Goal: Check status: Check status

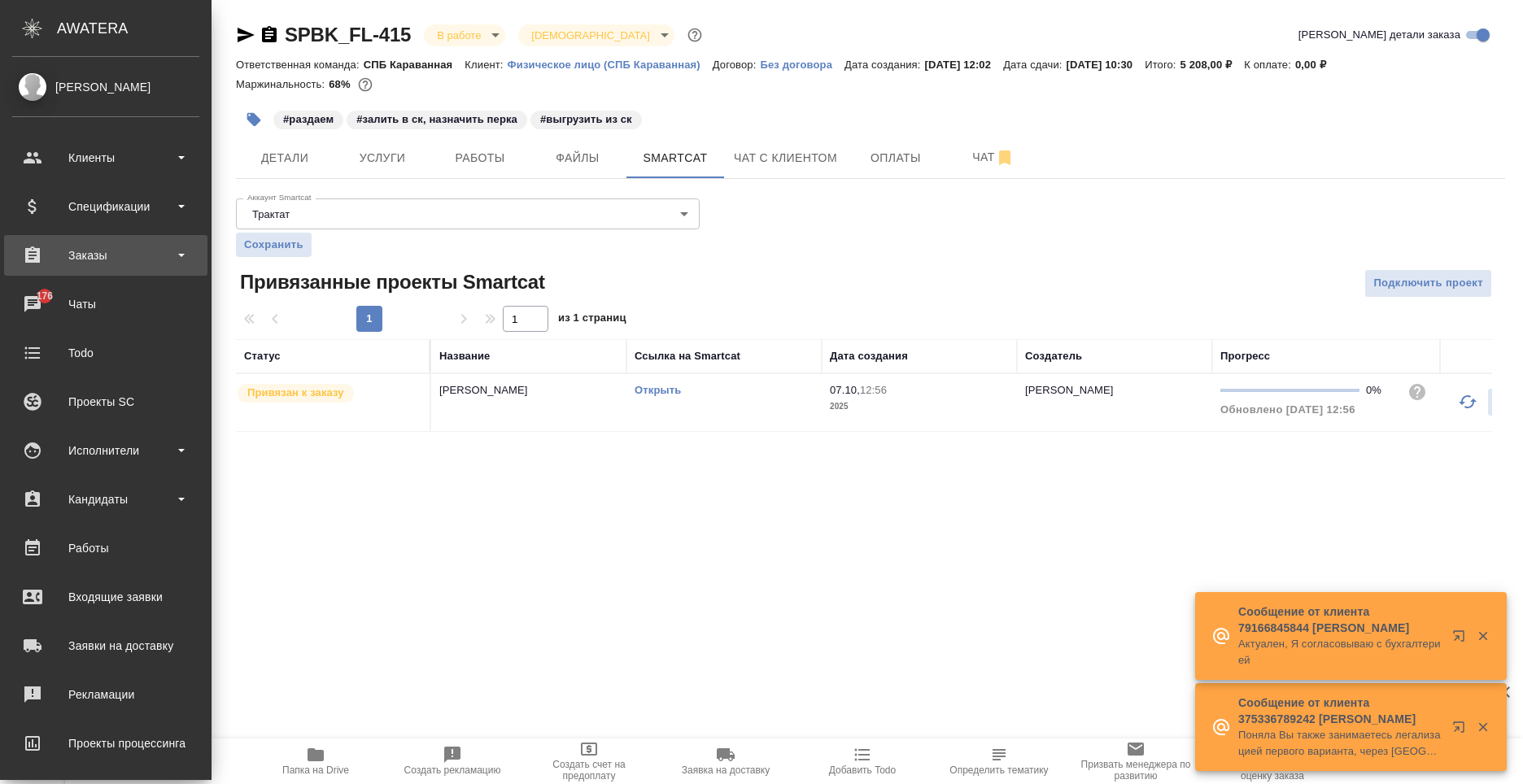
click at [139, 257] on div "Заказы" at bounding box center [105, 255] width 187 height 25
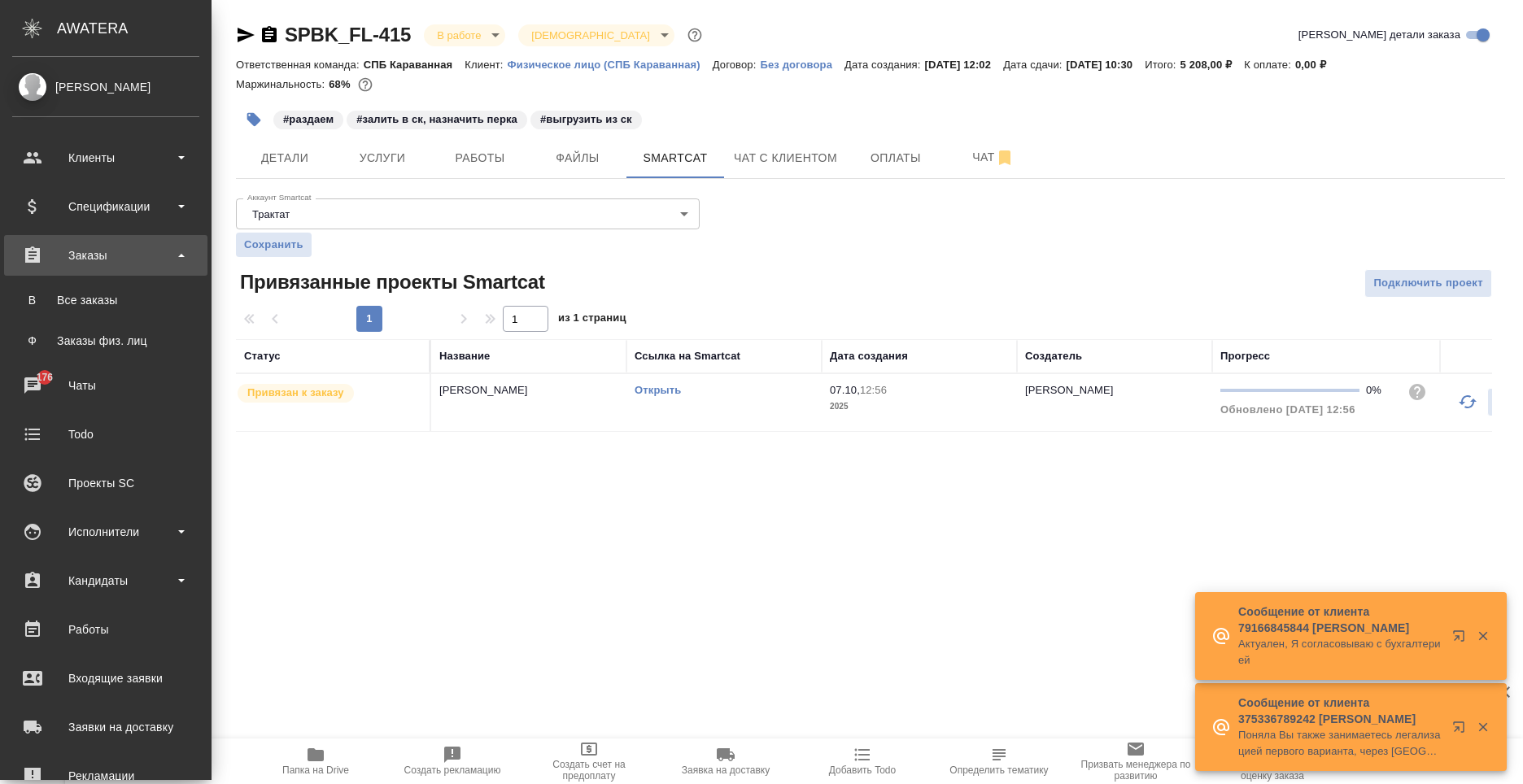
click at [139, 257] on div "Заказы" at bounding box center [105, 255] width 187 height 25
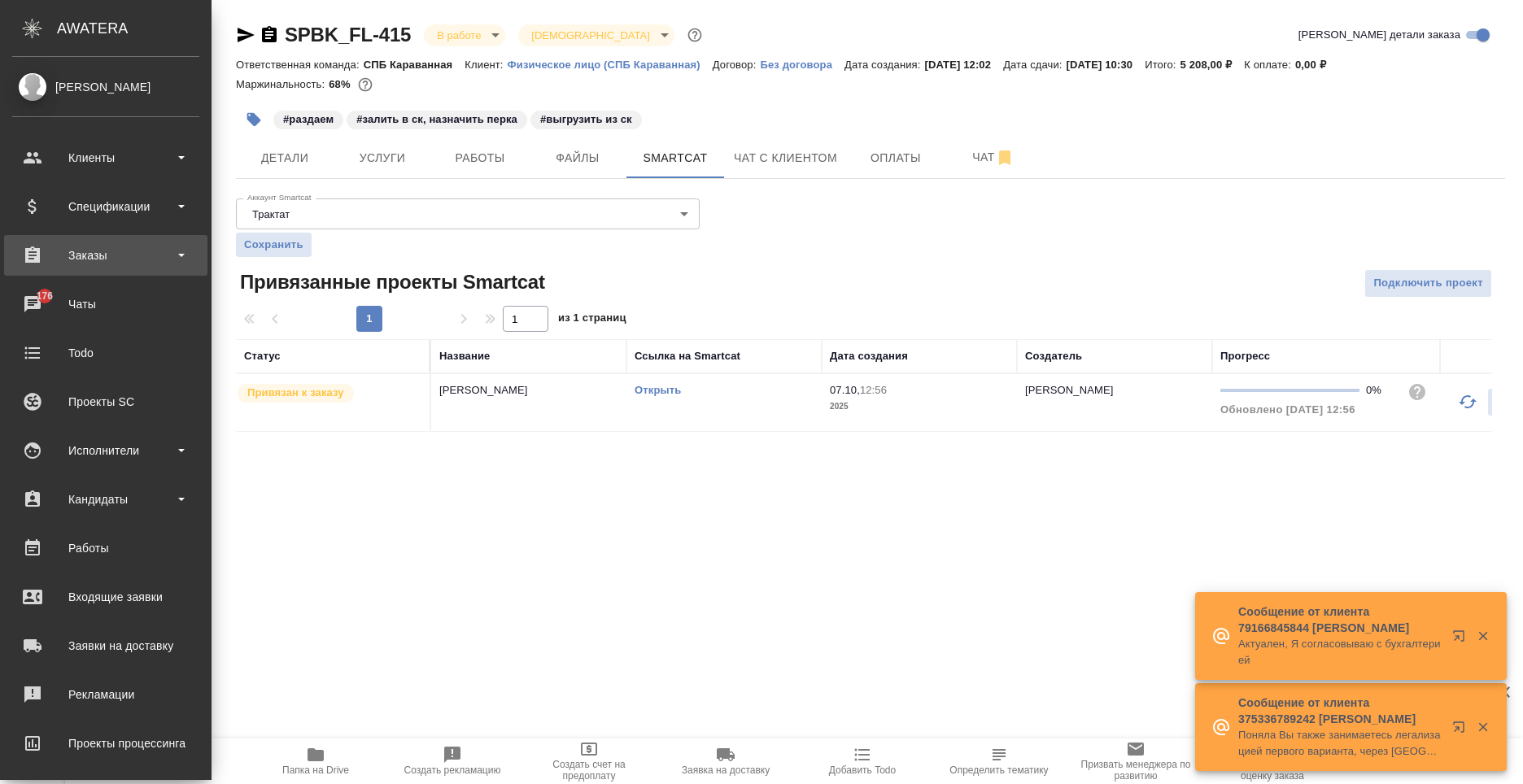
click at [139, 262] on div "Заказы" at bounding box center [105, 255] width 187 height 25
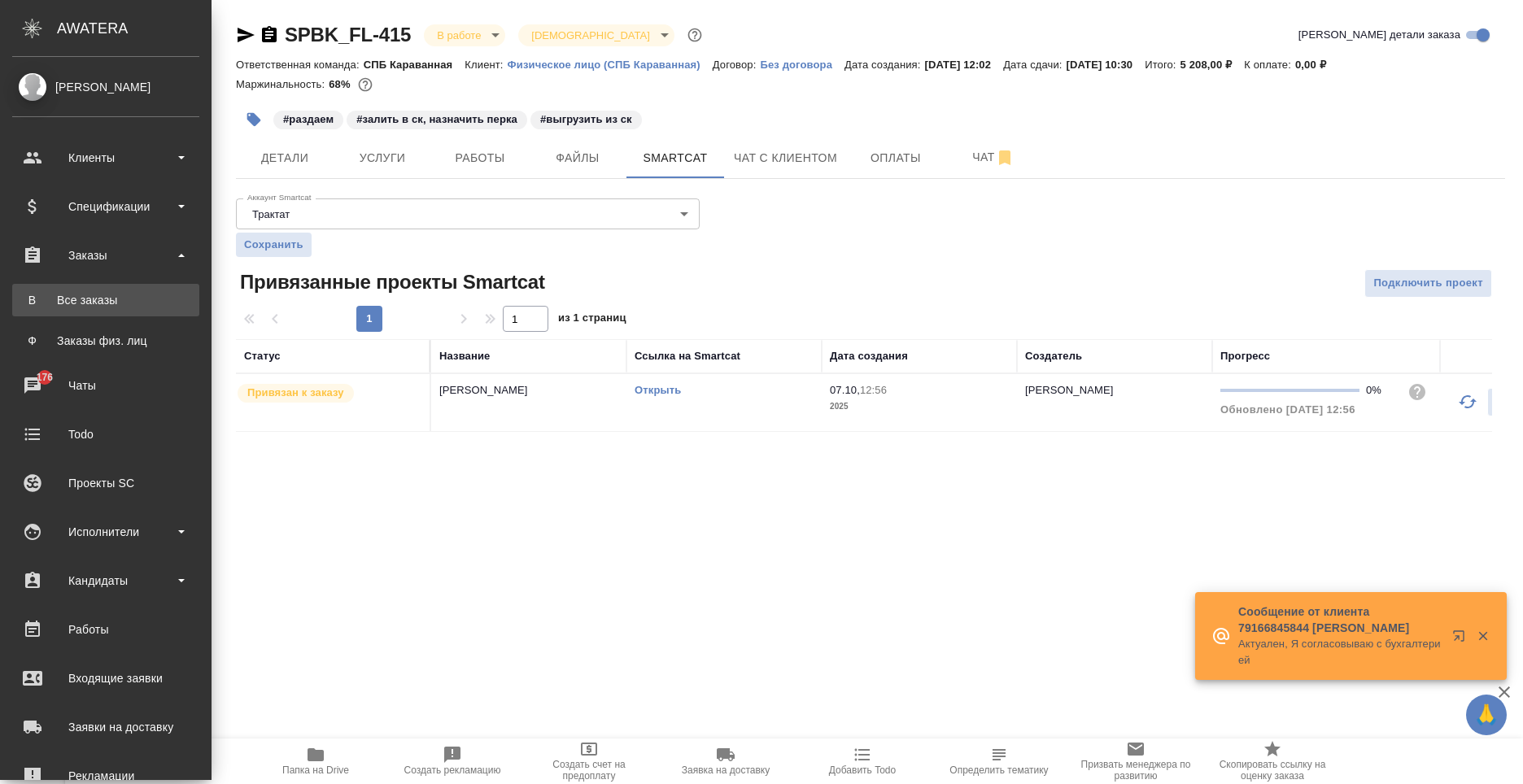
click at [133, 299] on div "Все заказы" at bounding box center [105, 300] width 171 height 16
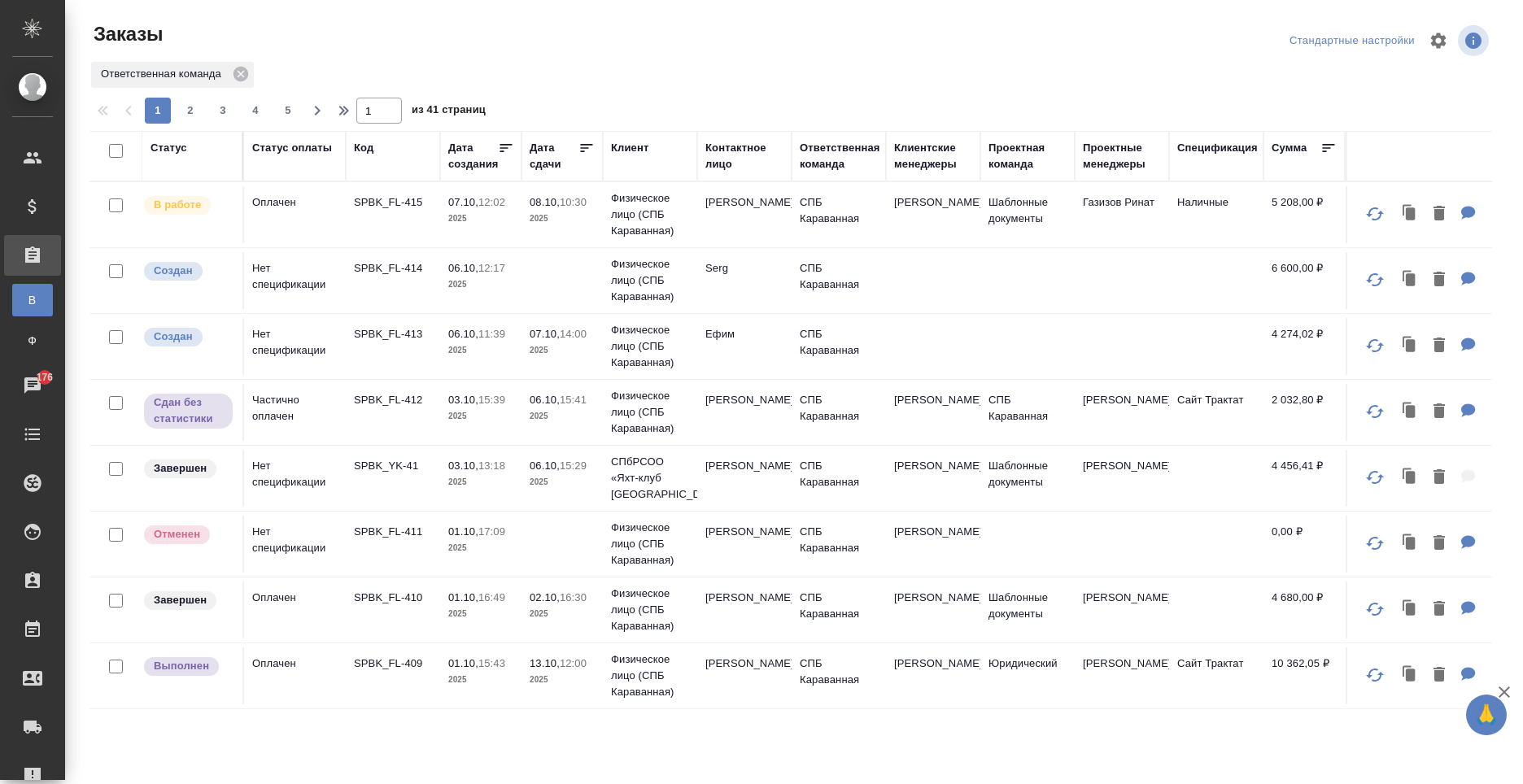
click at [909, 216] on td "[PERSON_NAME]" at bounding box center [932, 214] width 94 height 57
click at [909, 218] on td "[PERSON_NAME]" at bounding box center [932, 214] width 94 height 57
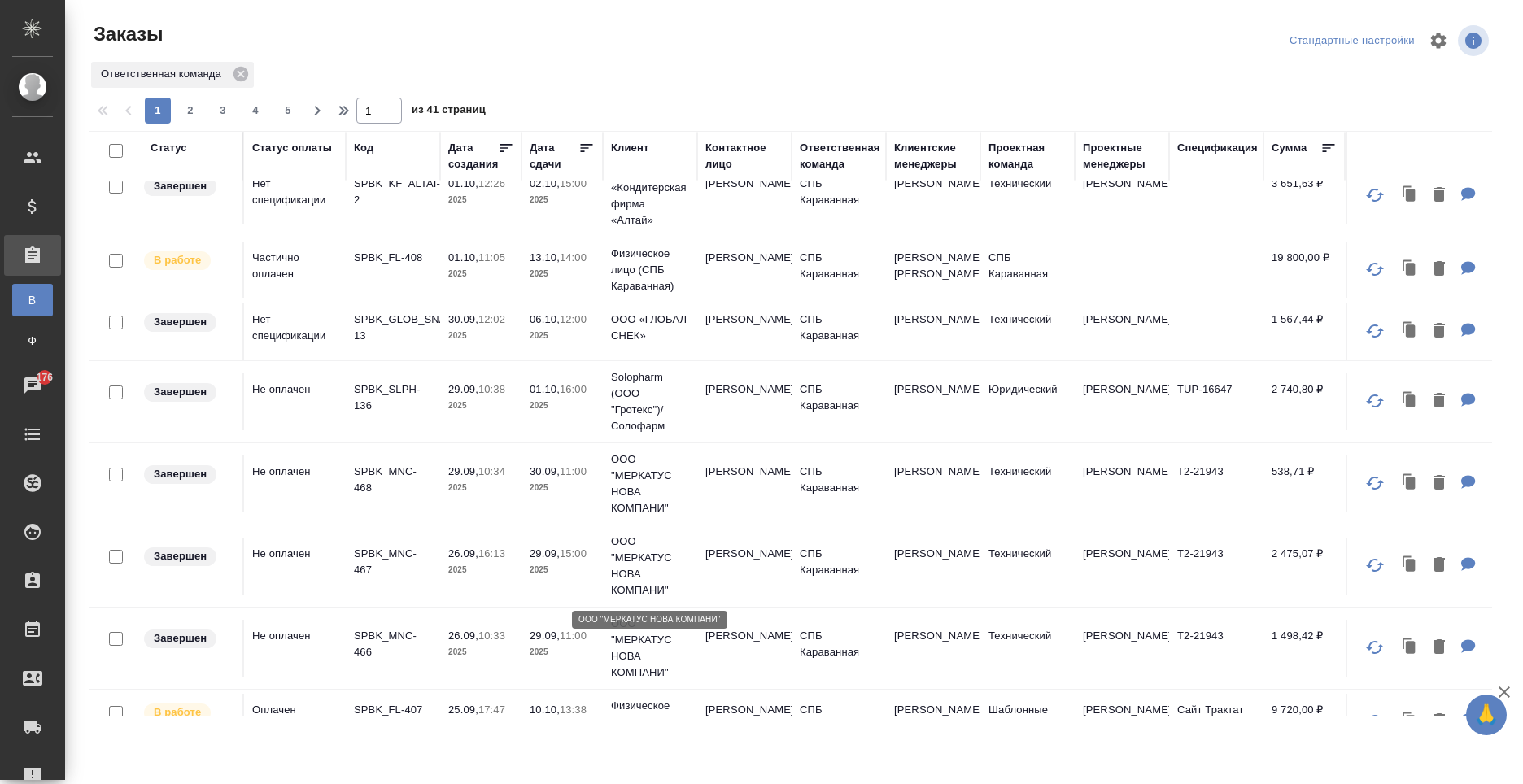
scroll to position [569, 0]
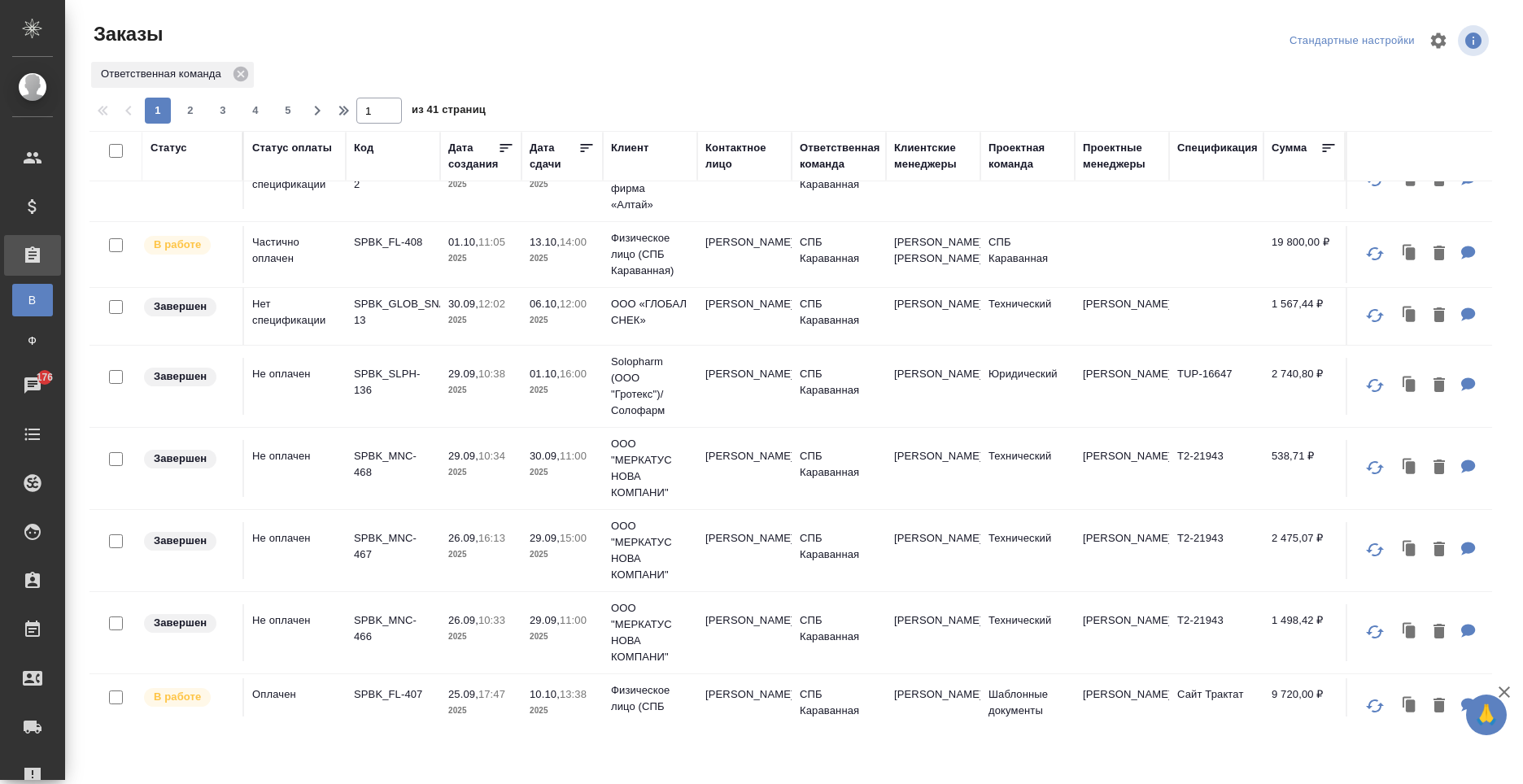
click at [730, 283] on td "[PERSON_NAME]" at bounding box center [744, 254] width 94 height 57
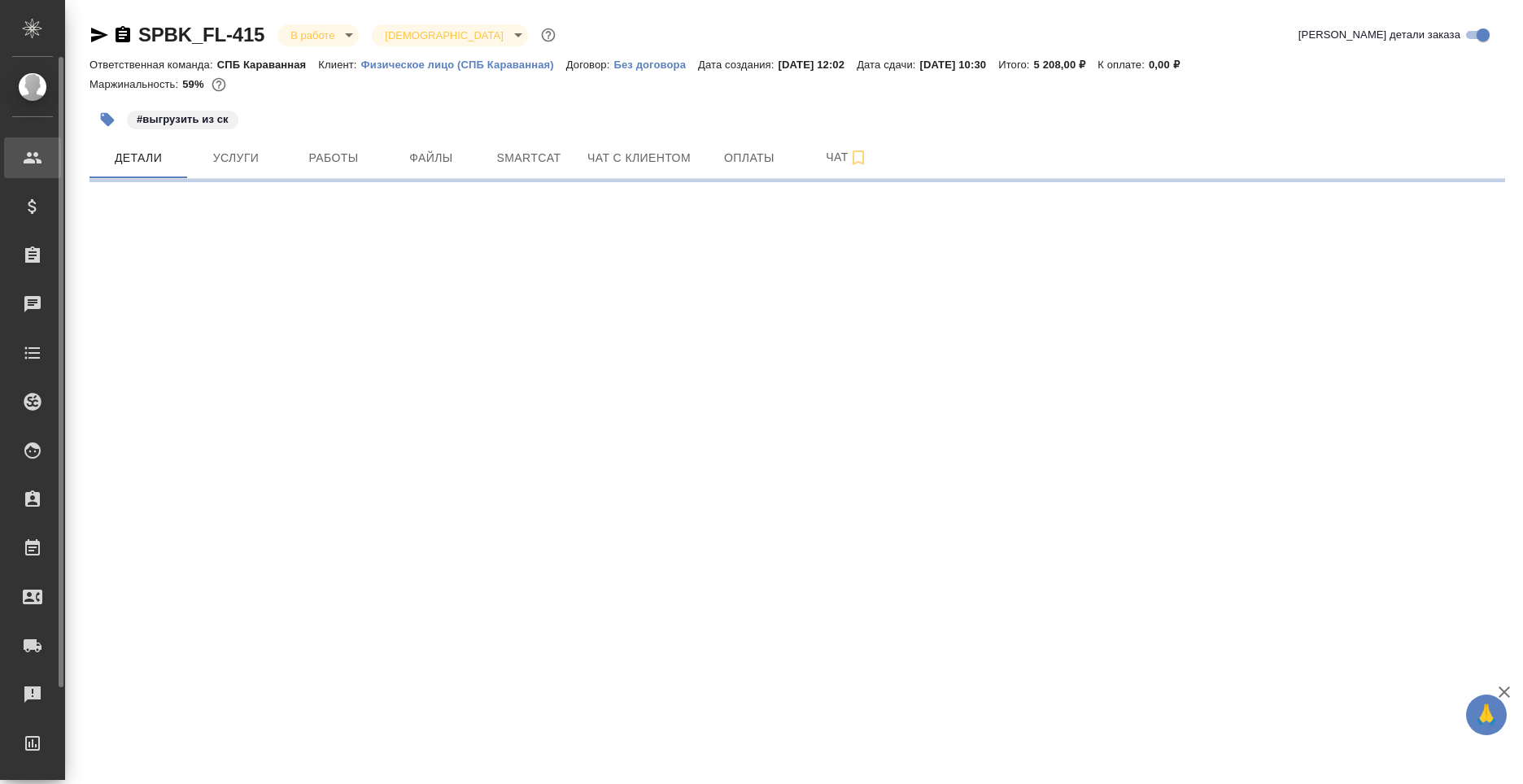
select select "RU"
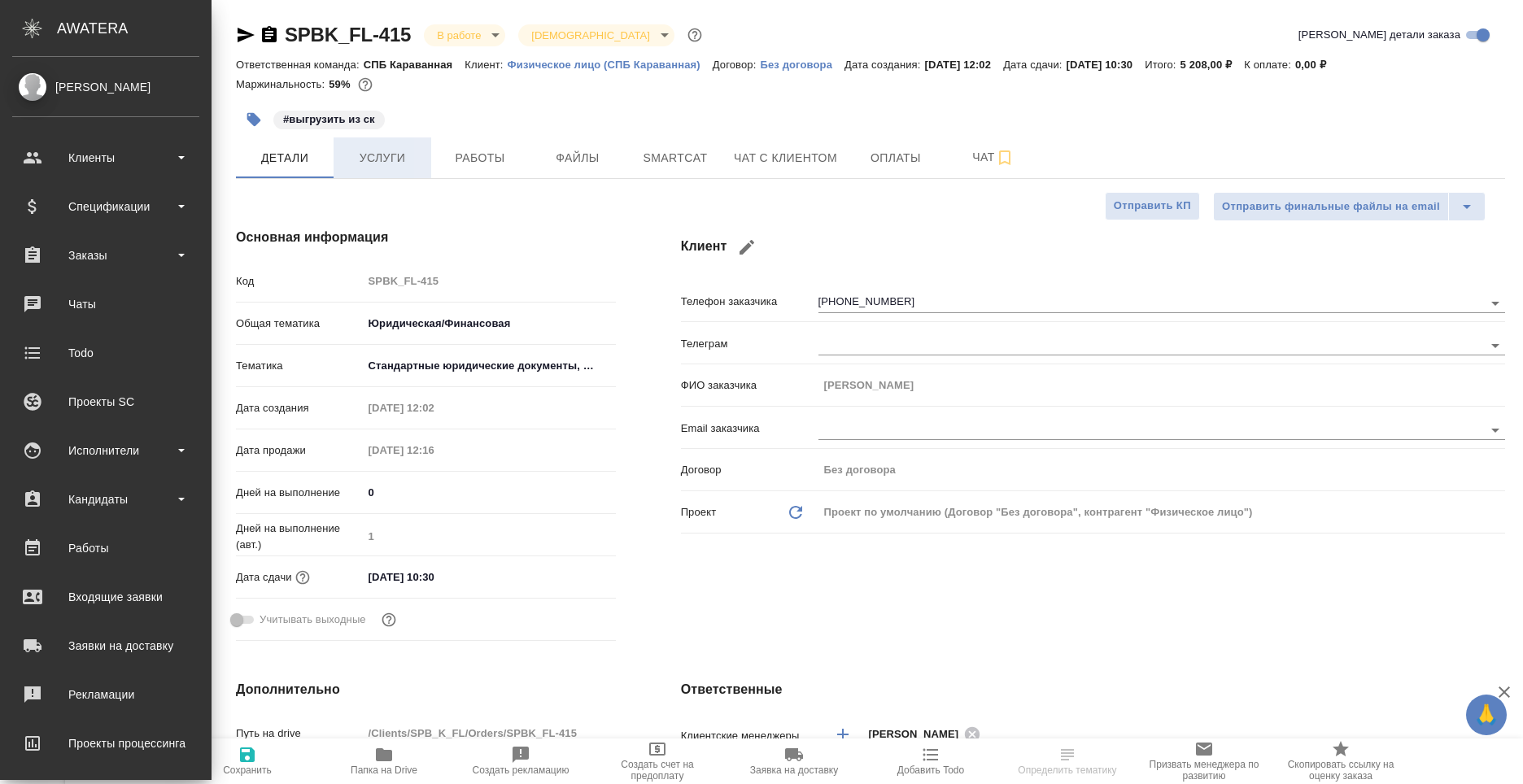
type textarea "x"
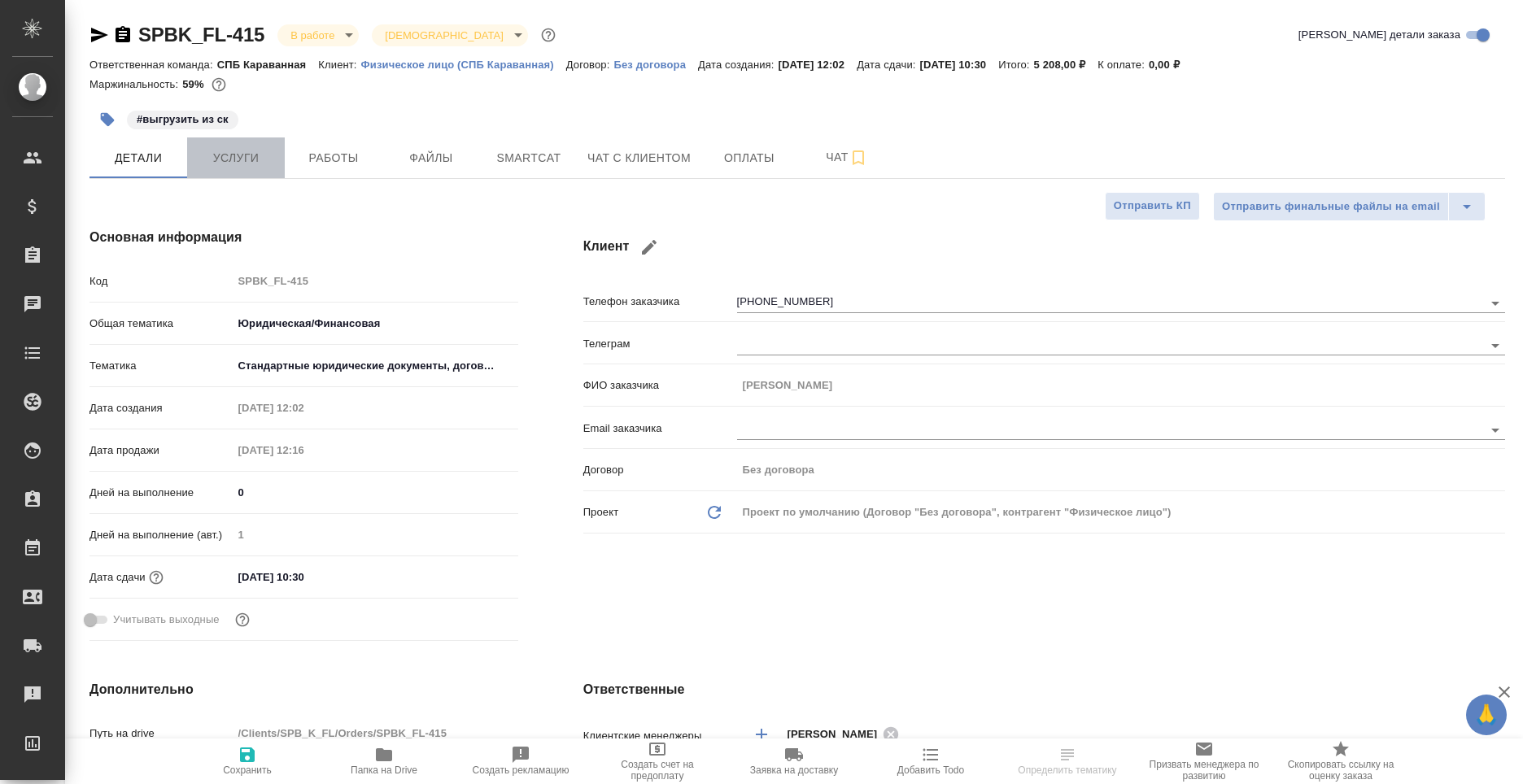
click at [266, 159] on span "Услуги" at bounding box center [236, 158] width 79 height 20
type textarea "x"
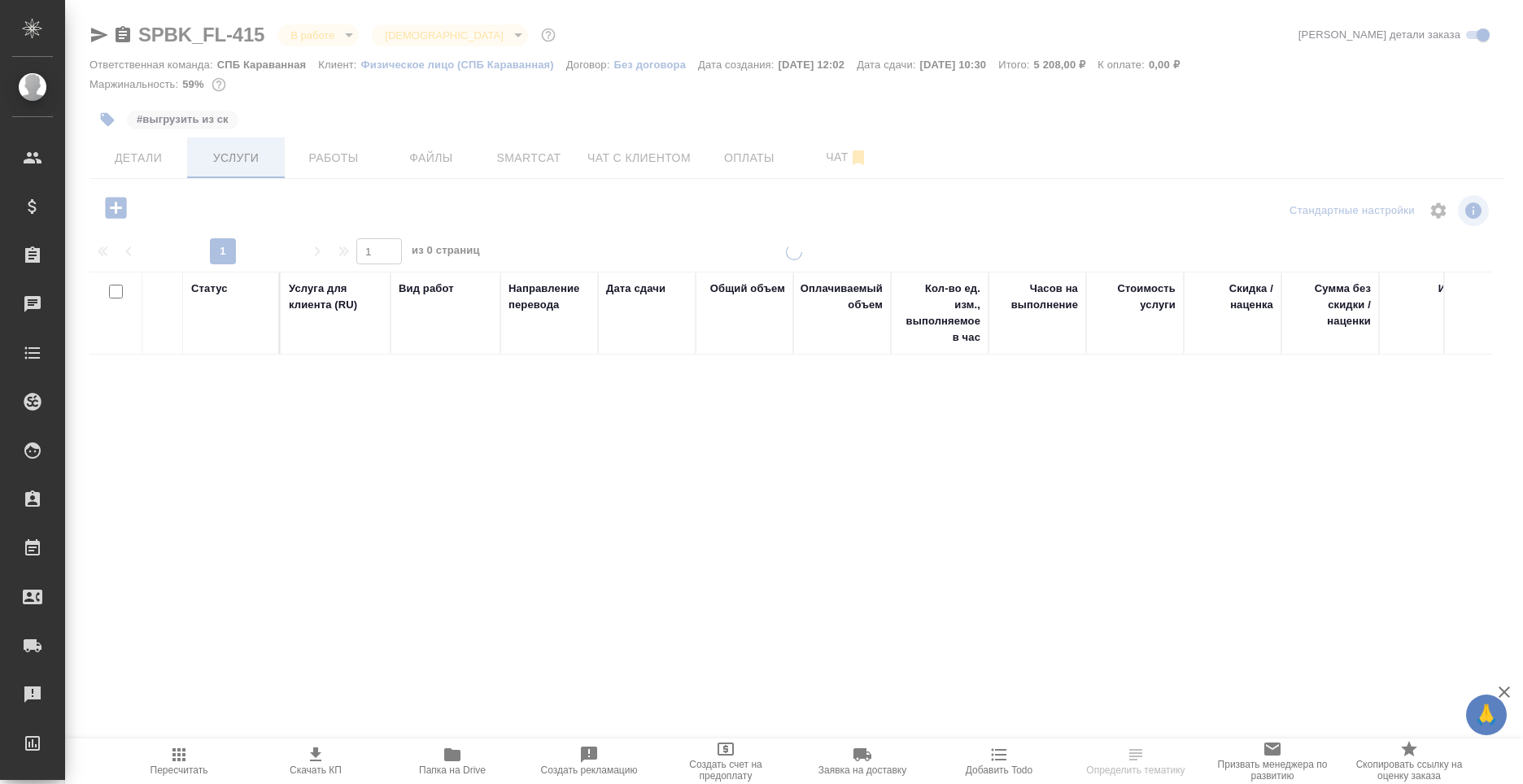
click at [318, 151] on span "Работы" at bounding box center [333, 158] width 79 height 20
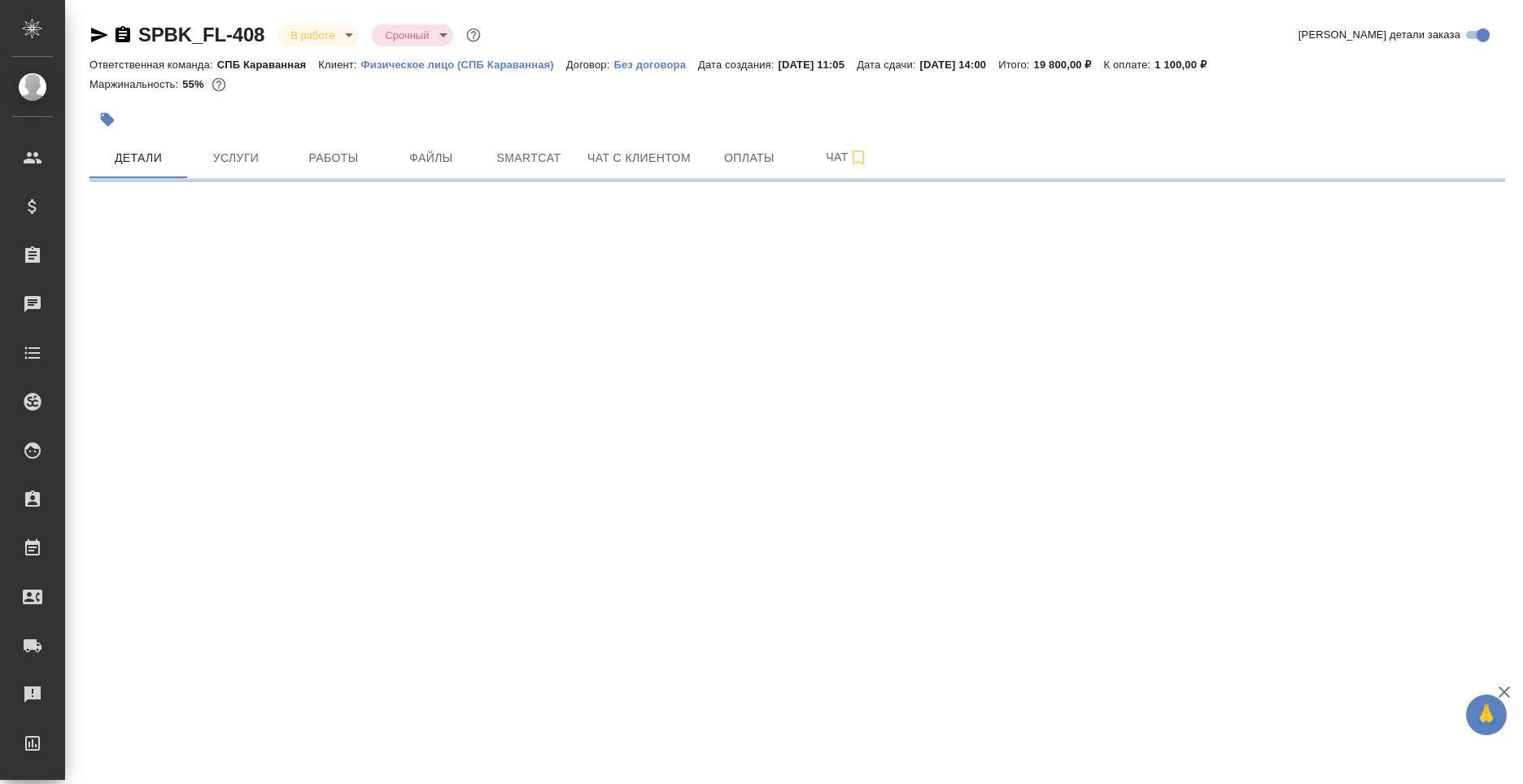
select select "RU"
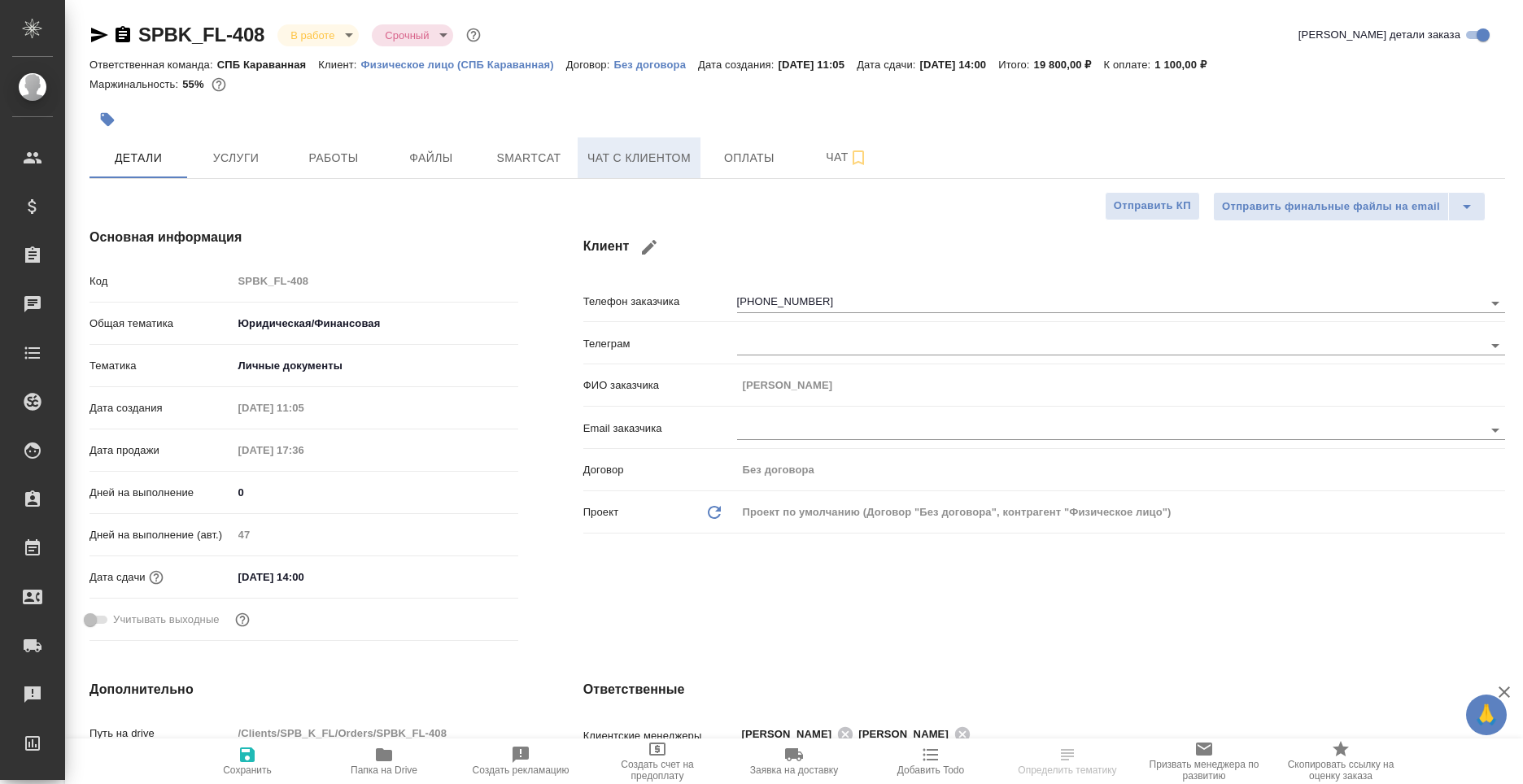
type textarea "x"
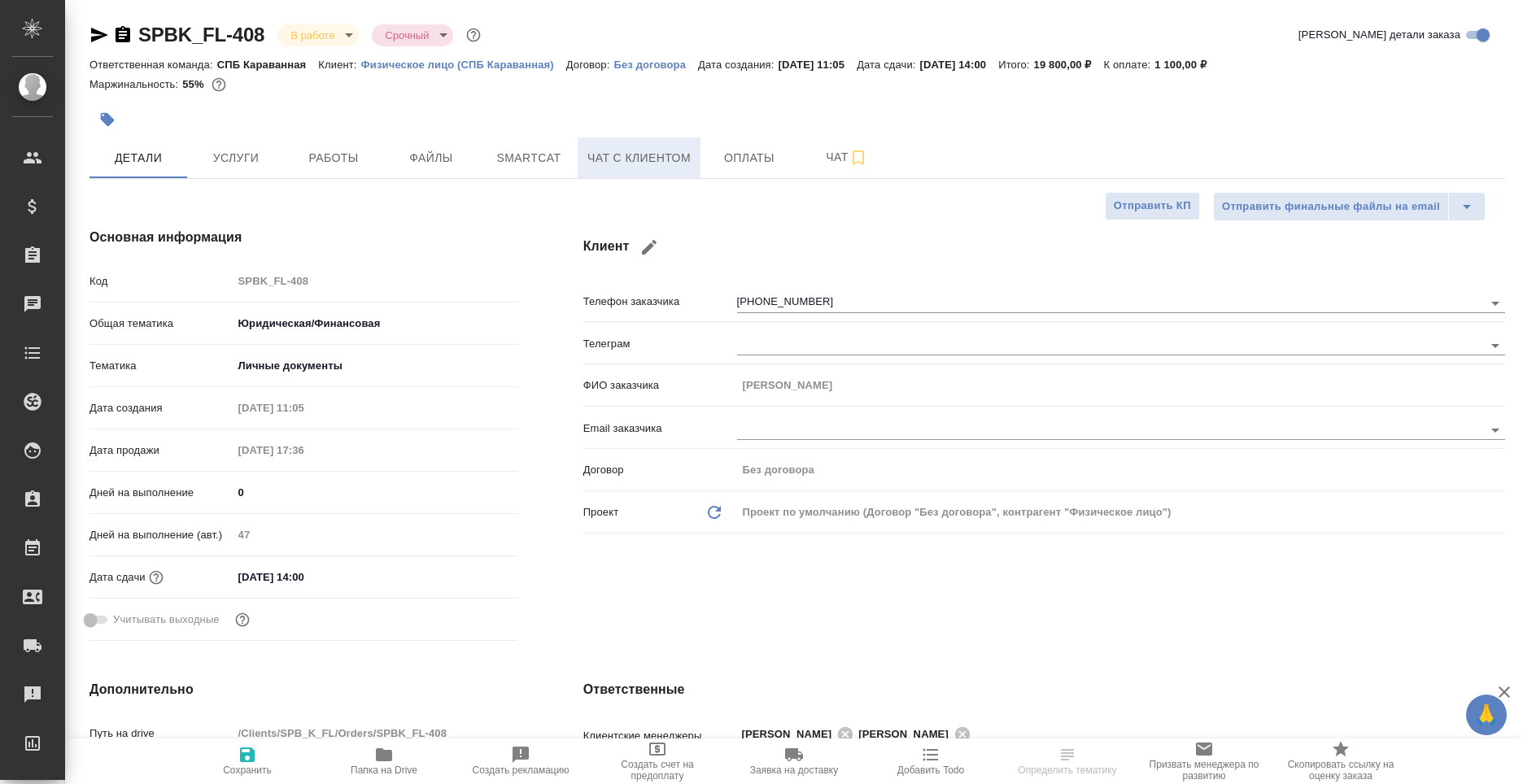
type textarea "x"
click at [636, 165] on span "Чат с клиентом" at bounding box center [639, 158] width 103 height 20
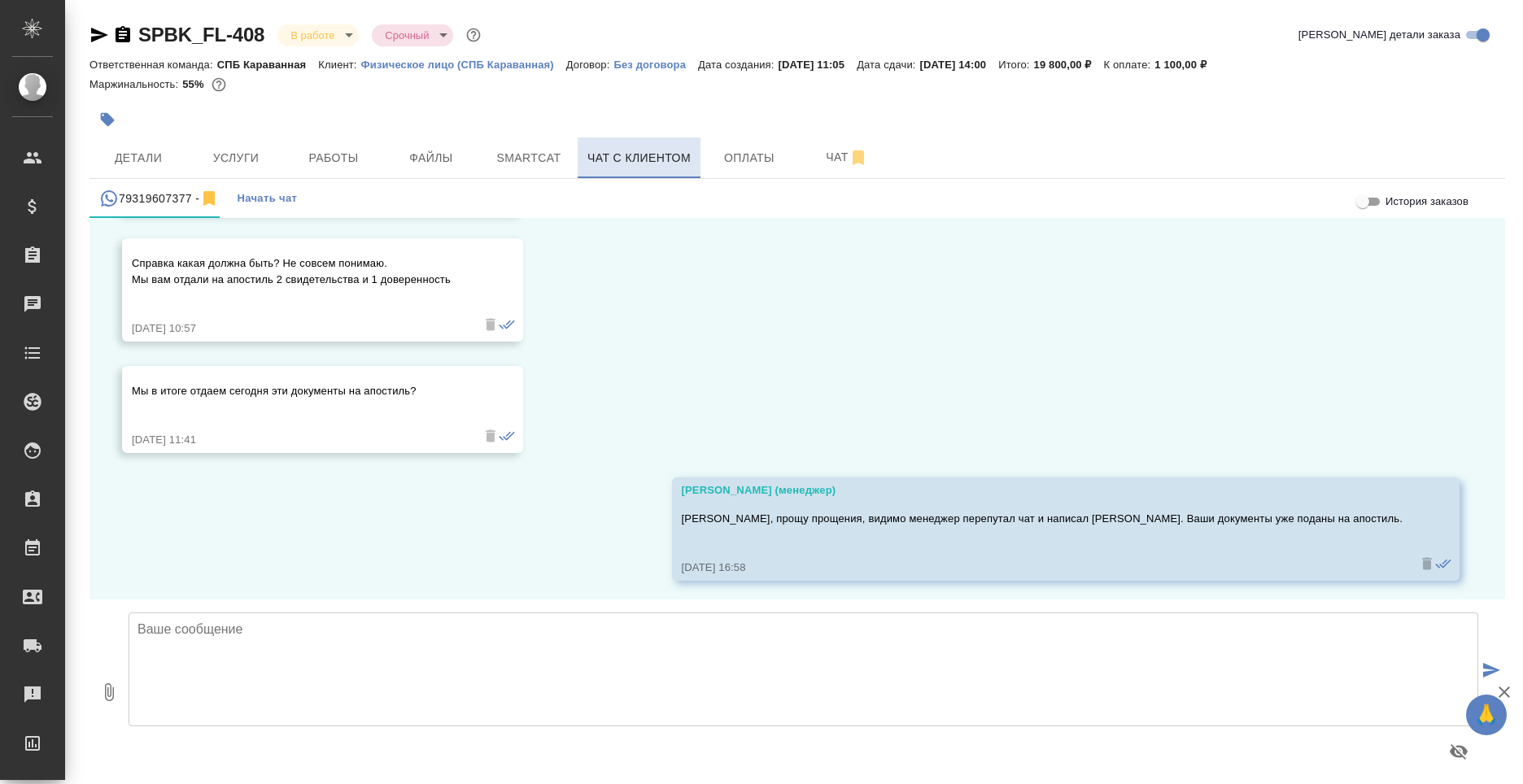
scroll to position [727, 0]
